Goal: Task Accomplishment & Management: Complete application form

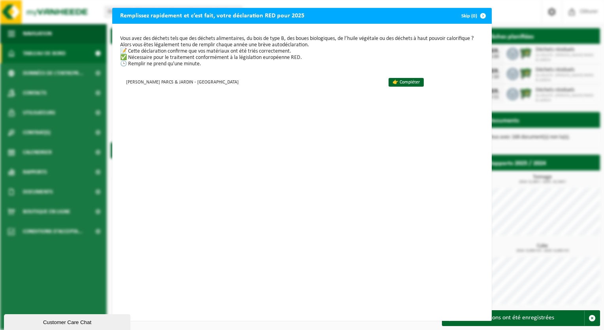
click at [286, 161] on div "Vous avez des déchets tels que des déchets alimentaires, du bois de type B, des…" at bounding box center [302, 172] width 380 height 297
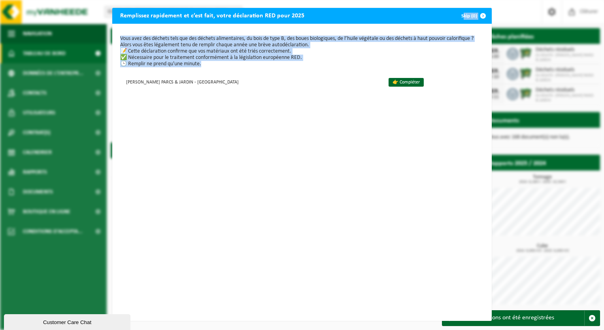
drag, startPoint x: 436, startPoint y: 14, endPoint x: 439, endPoint y: 66, distance: 52.3
click at [439, 66] on div "Remplissez rapidement et c’est fait, votre déclaration RED pour 2025 Skip (0) V…" at bounding box center [302, 164] width 380 height 313
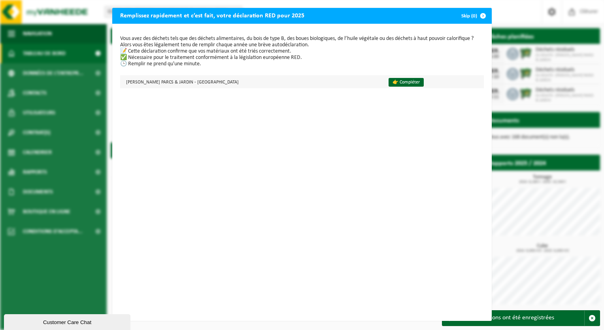
drag, startPoint x: 439, startPoint y: 66, endPoint x: 405, endPoint y: 86, distance: 39.0
click at [432, 77] on td "👉 Compléter" at bounding box center [433, 81] width 102 height 13
click at [389, 78] on link "👉 Compléter" at bounding box center [406, 82] width 35 height 9
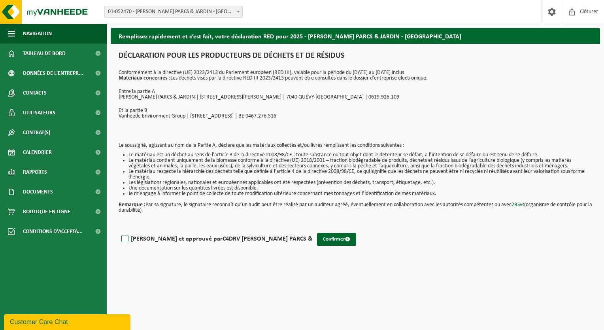
click at [124, 238] on label "Lu et approuvé par C4DRV THONET GIL PARCS &" at bounding box center [216, 239] width 193 height 12
click at [312, 229] on input "Lu et approuvé par C4DRV THONET GIL PARCS &" at bounding box center [312, 229] width 0 height 0
checkbox input "true"
click at [317, 239] on button "Confirmer" at bounding box center [336, 239] width 39 height 13
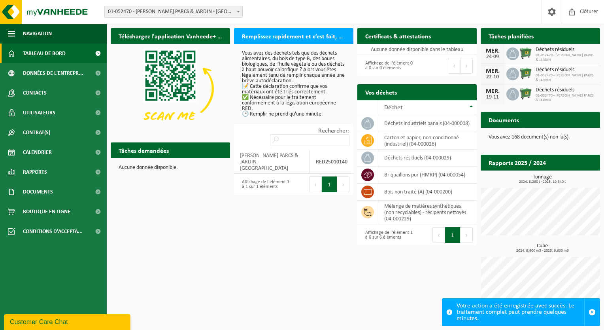
click at [272, 276] on div "Téléchargez l'application Vanheede+ maintenant! Cachez Remplissez rapidement et…" at bounding box center [355, 168] width 493 height 288
